Goal: Transaction & Acquisition: Purchase product/service

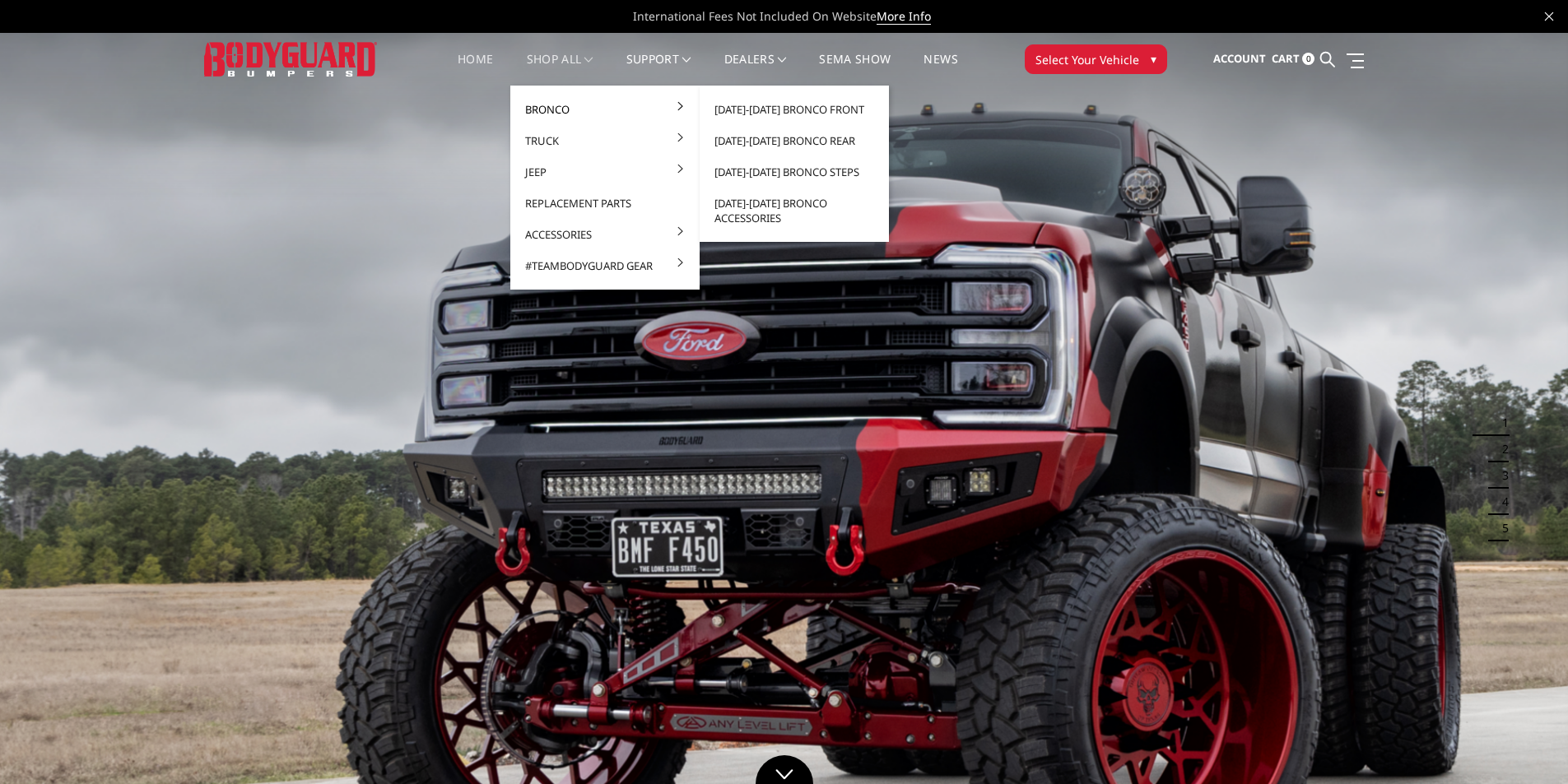
click at [548, 101] on link "Bronco" at bounding box center [605, 110] width 176 height 31
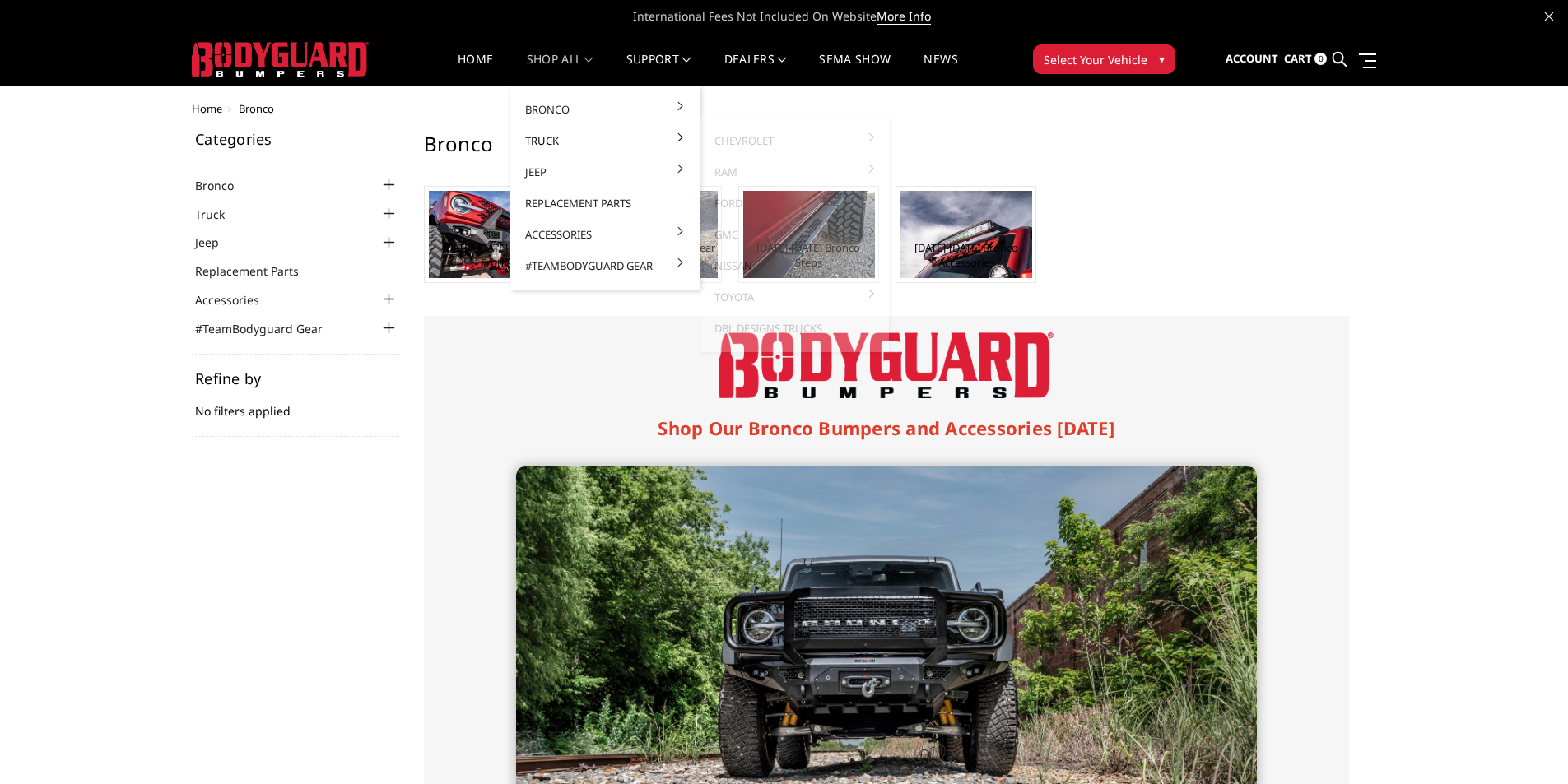
click at [551, 132] on link "Truck" at bounding box center [605, 141] width 176 height 31
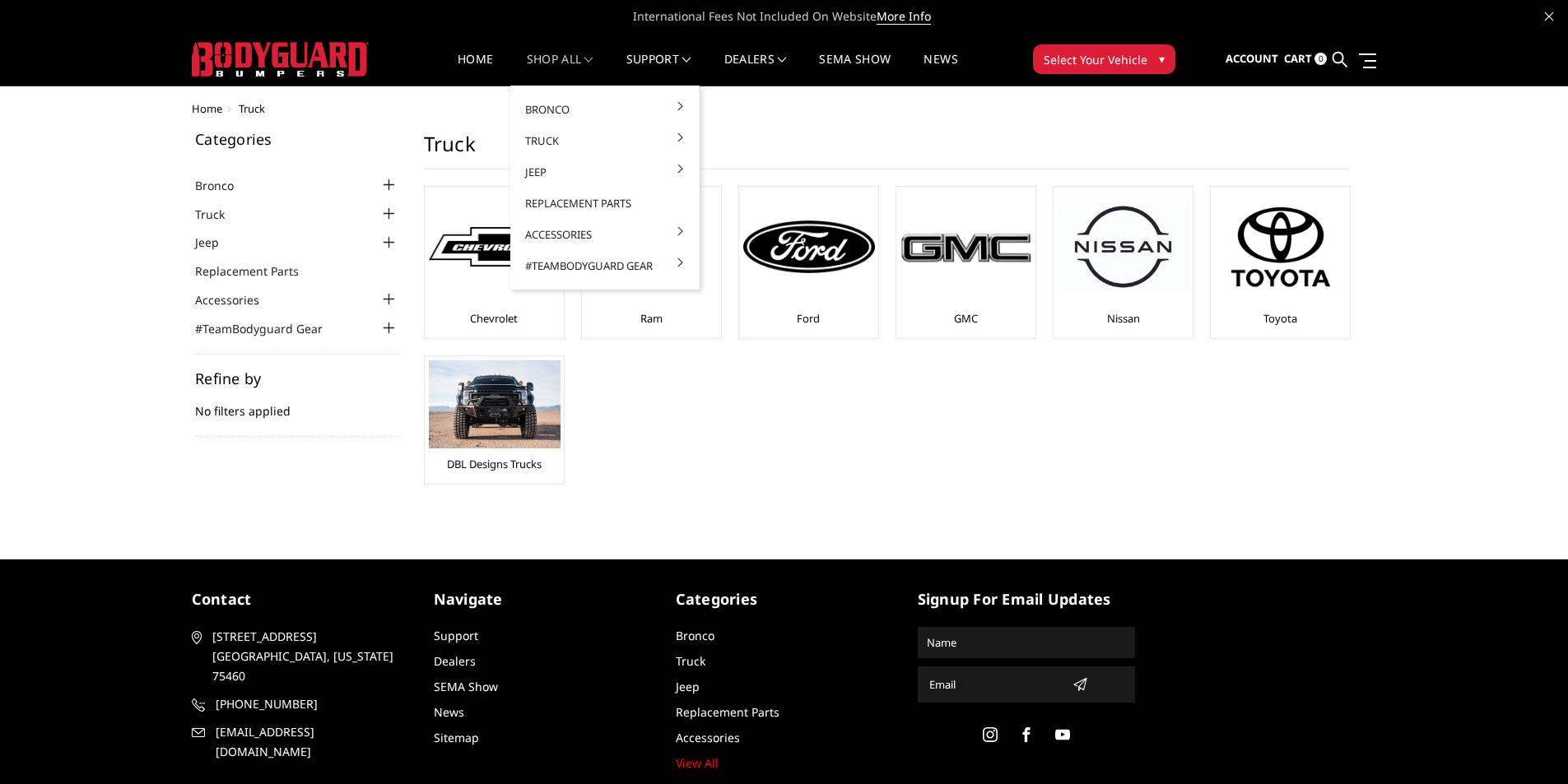
click at [541, 63] on link "shop all" at bounding box center [560, 69] width 67 height 32
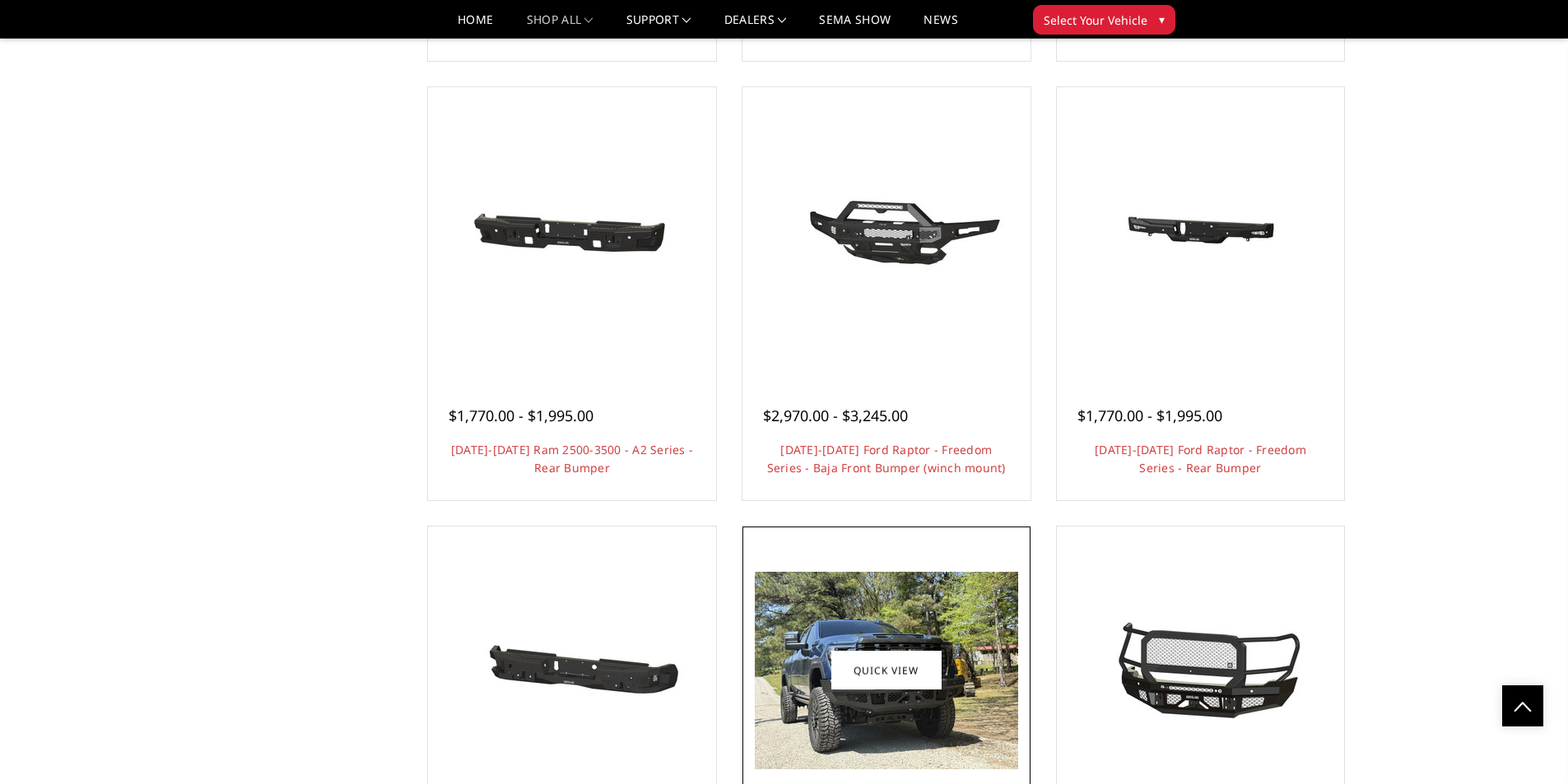
scroll to position [4525, 0]
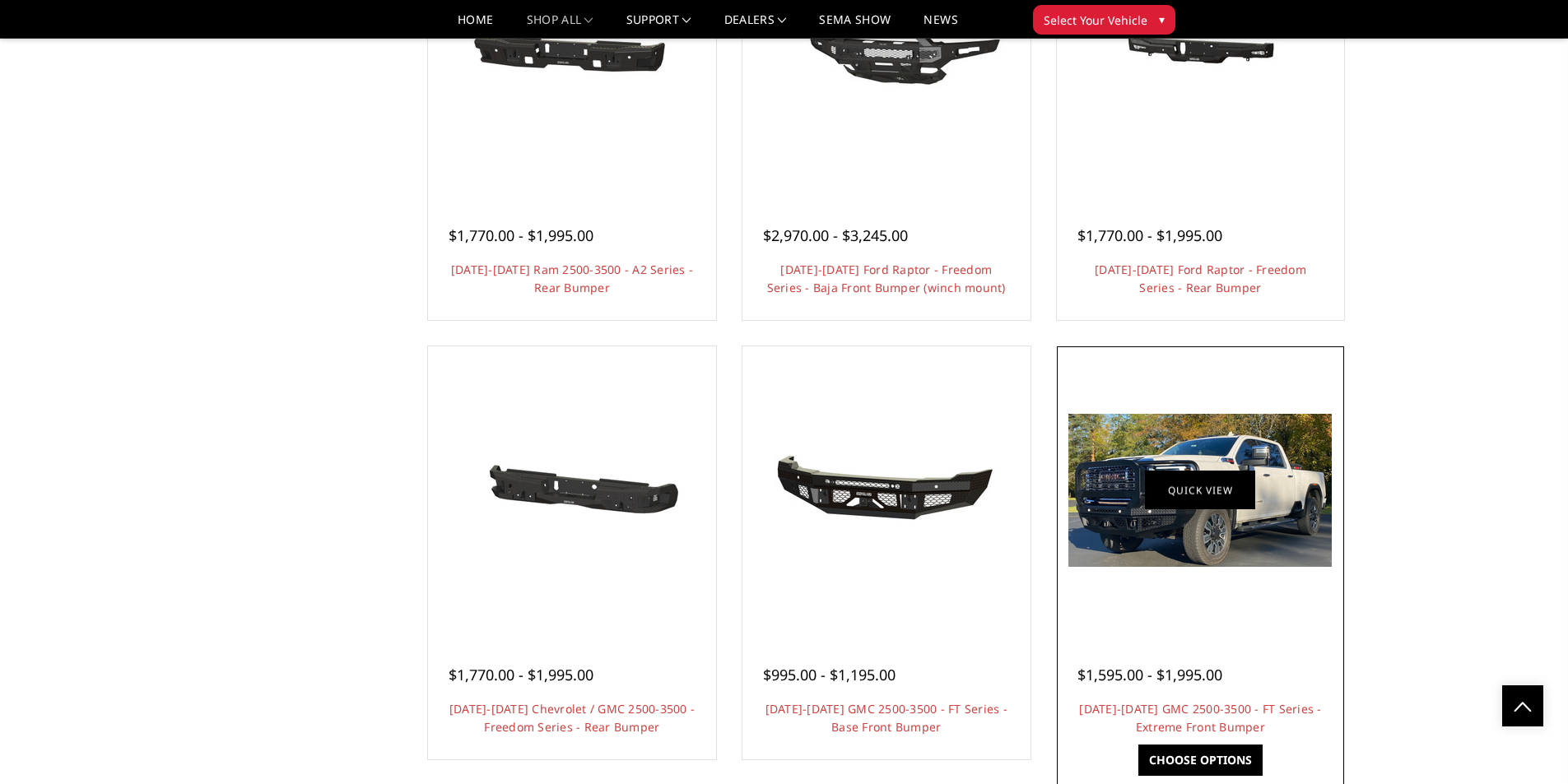
click at [1228, 506] on link "Quick view" at bounding box center [1200, 491] width 110 height 38
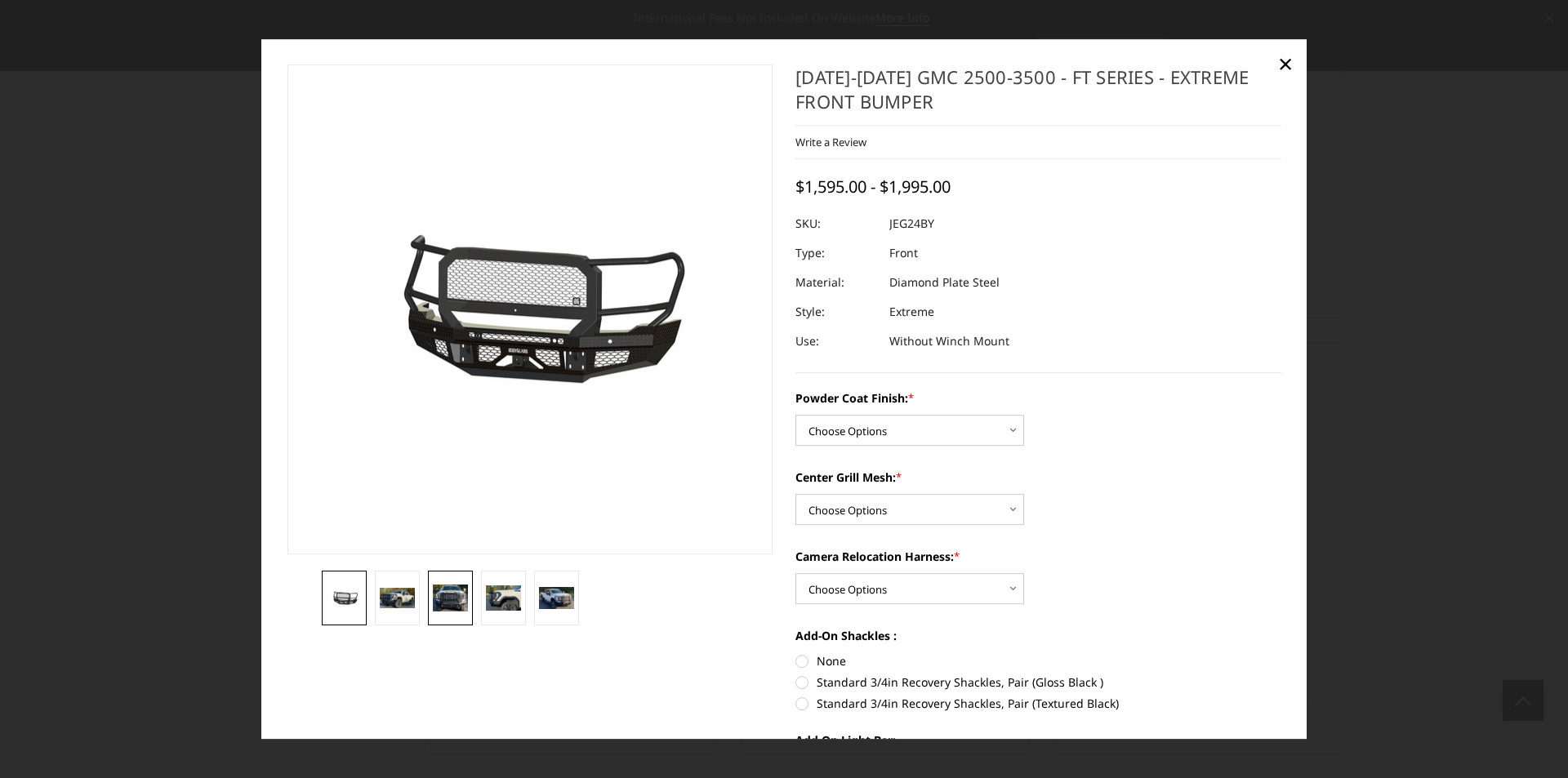
click at [448, 602] on img at bounding box center [450, 598] width 35 height 28
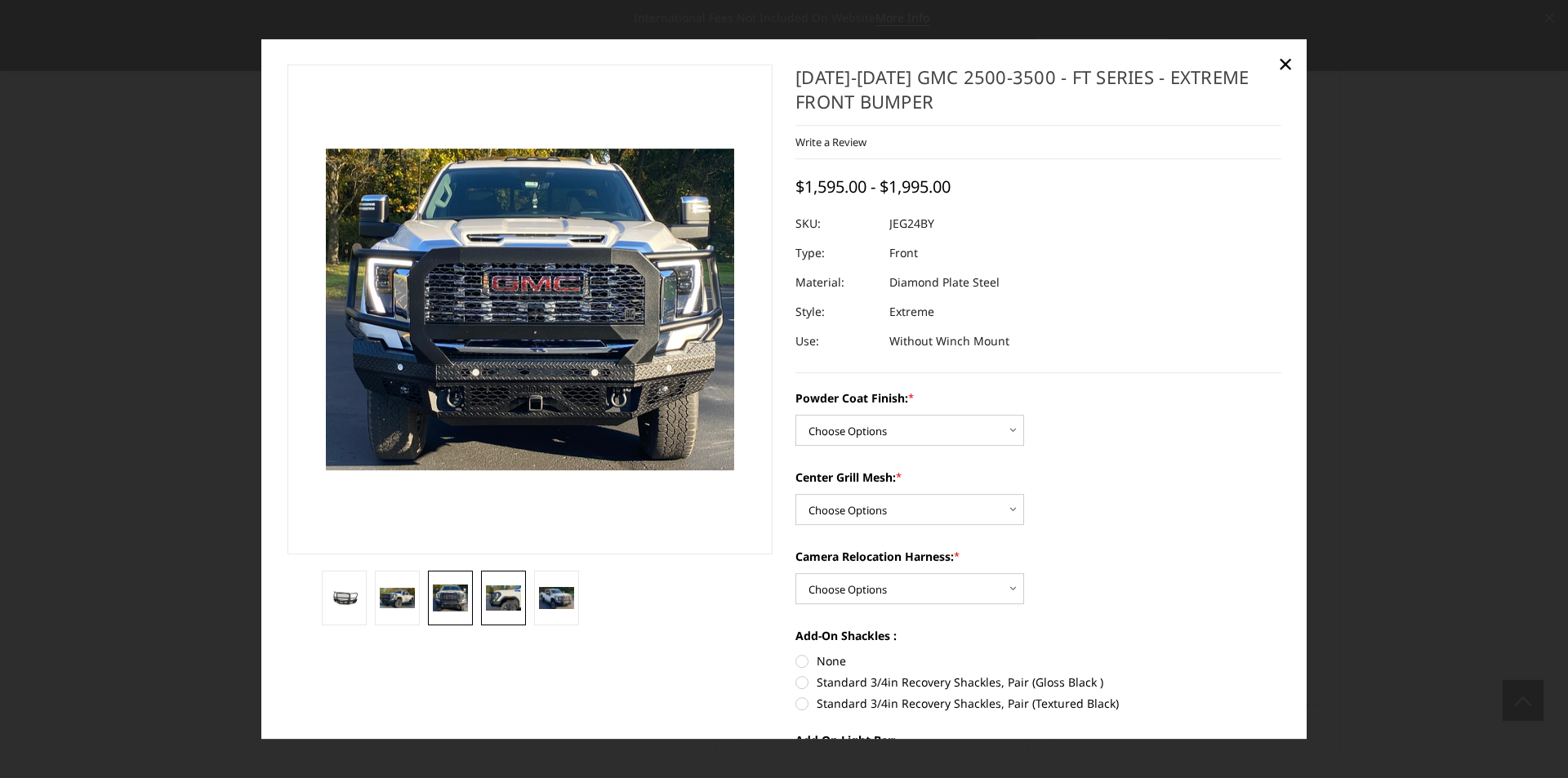
click at [493, 593] on img at bounding box center [503, 598] width 35 height 26
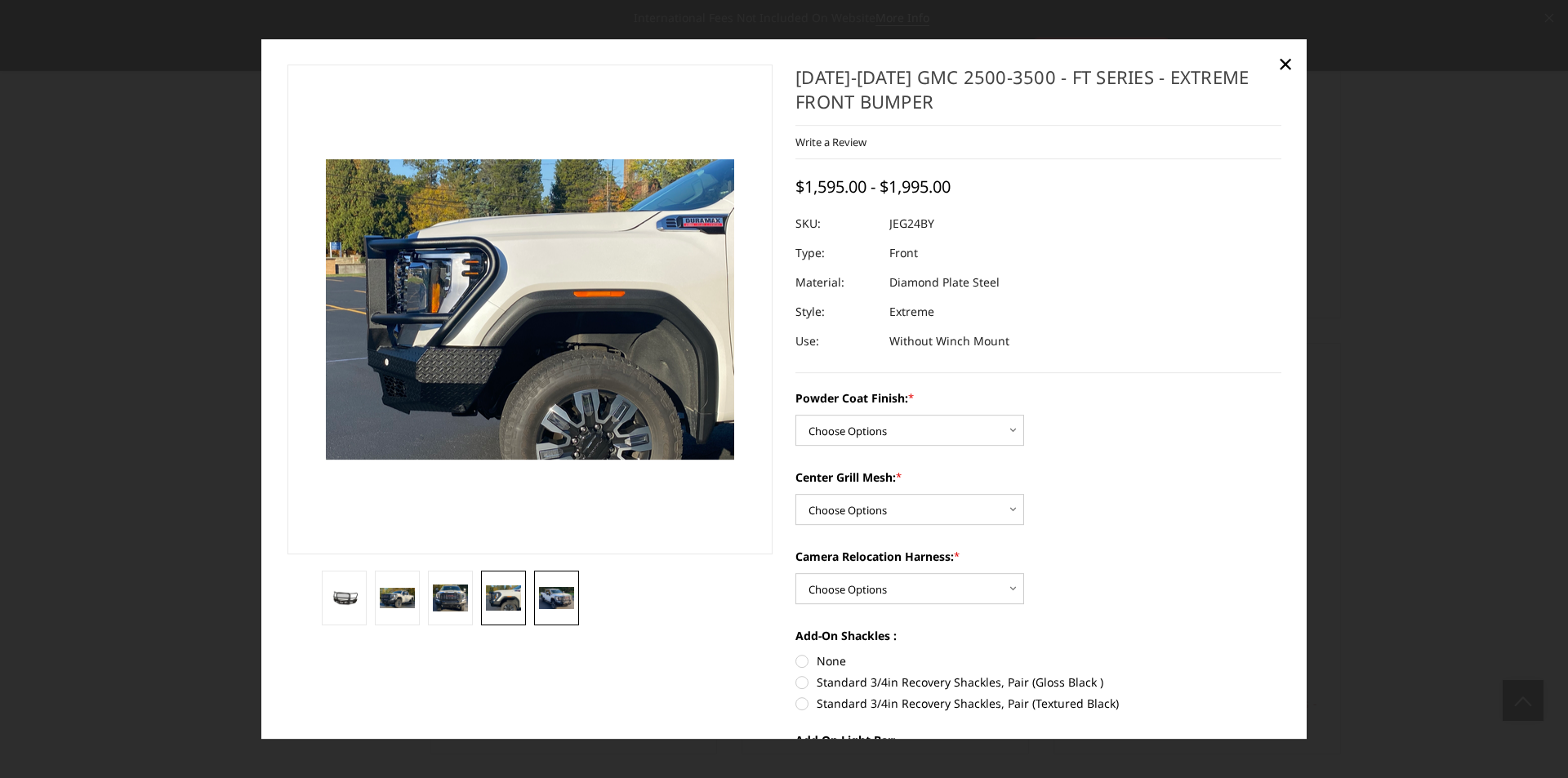
click at [544, 593] on img at bounding box center [556, 598] width 35 height 21
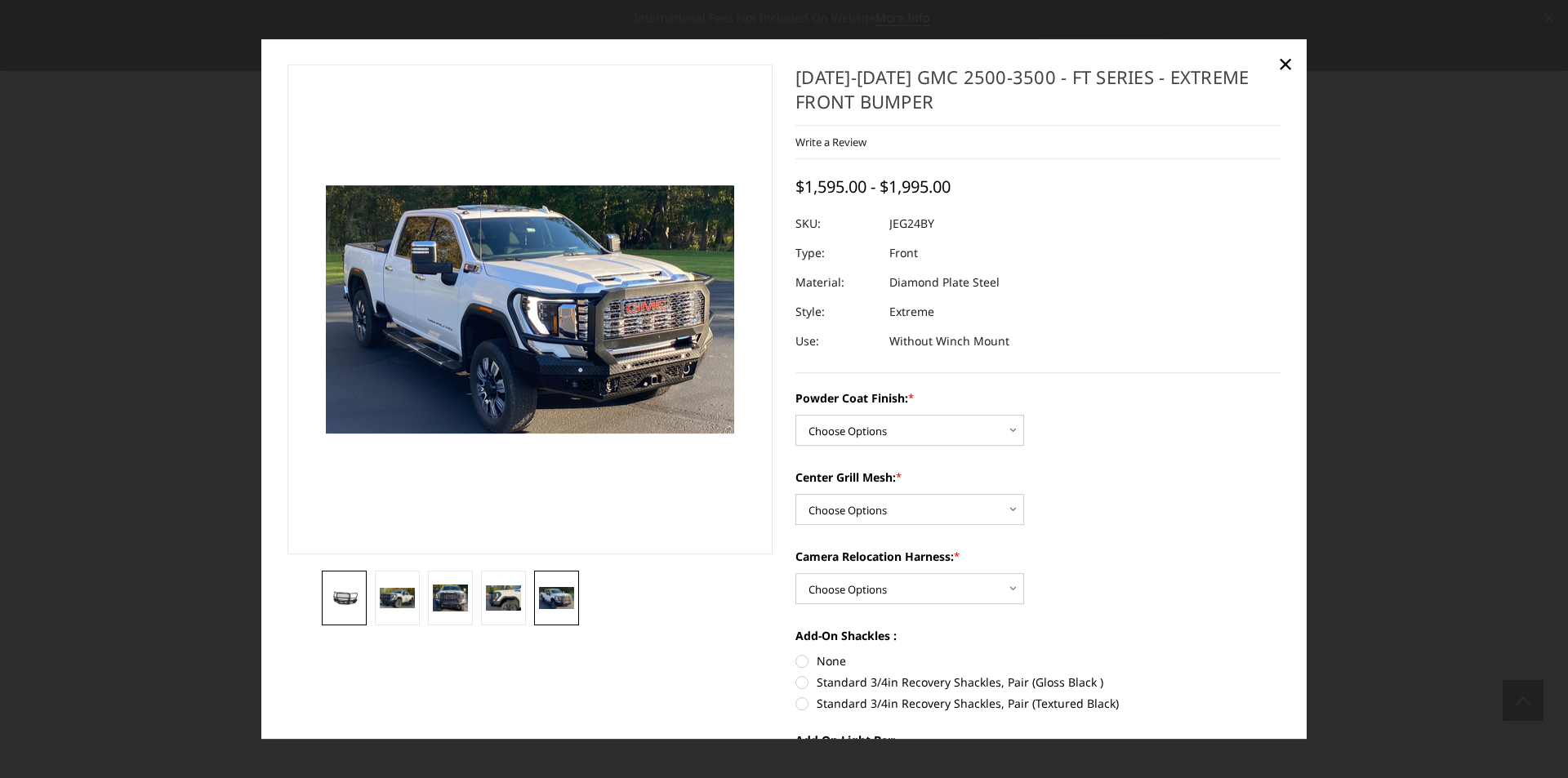
click at [343, 593] on img at bounding box center [344, 599] width 35 height 16
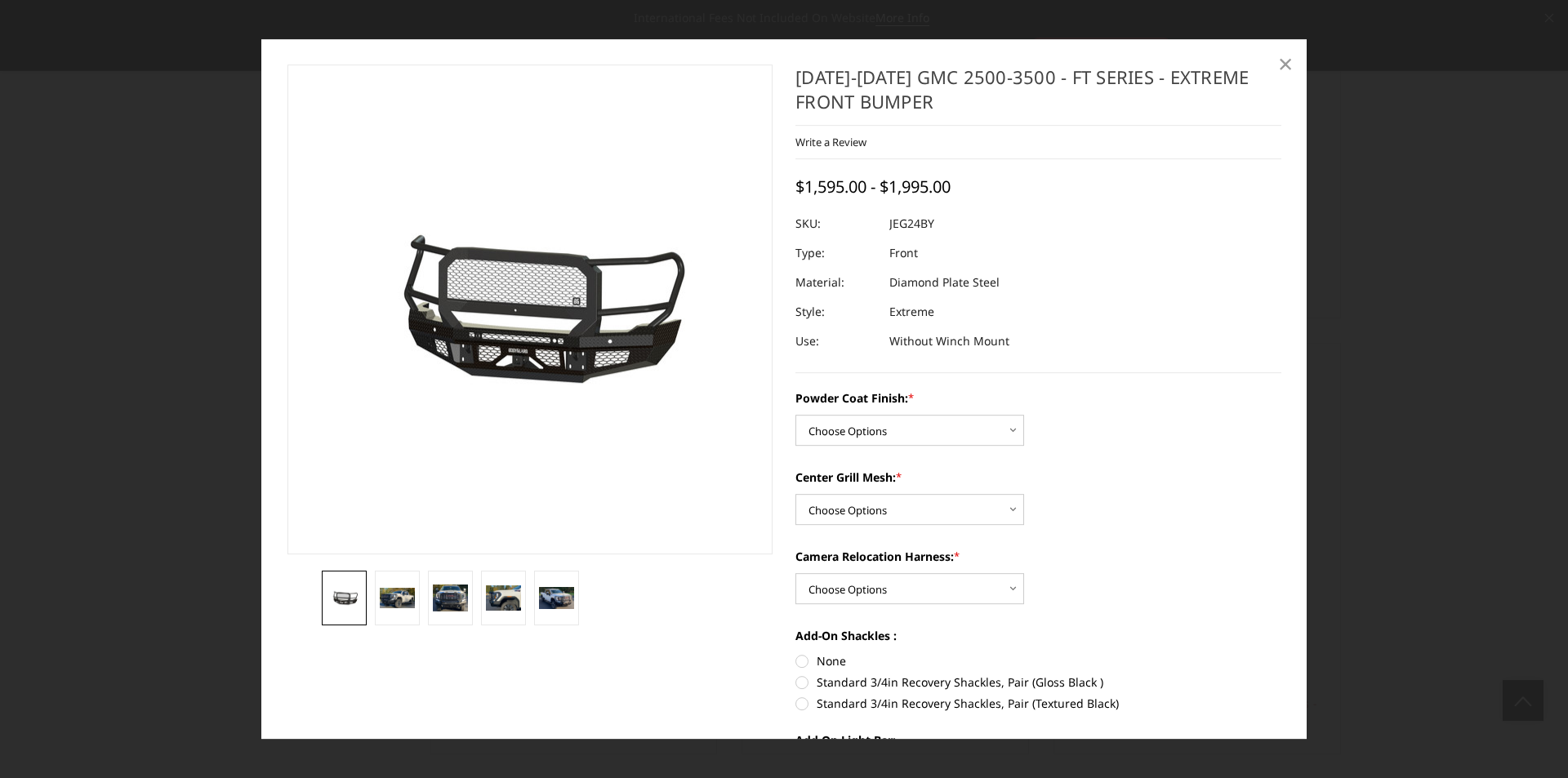
click at [1283, 51] on span "×" at bounding box center [1285, 62] width 14 height 35
